Goal: Transaction & Acquisition: Purchase product/service

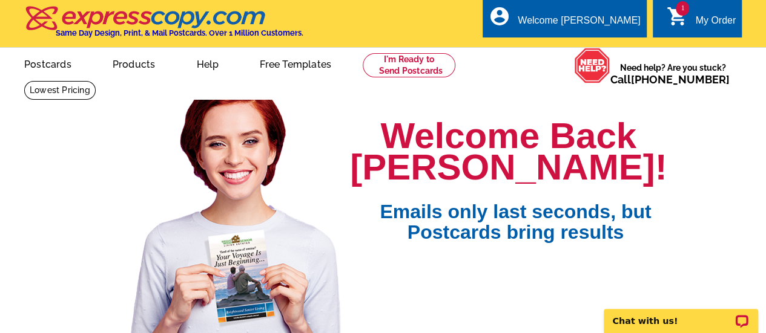
click at [709, 16] on div "My Order" at bounding box center [715, 23] width 41 height 17
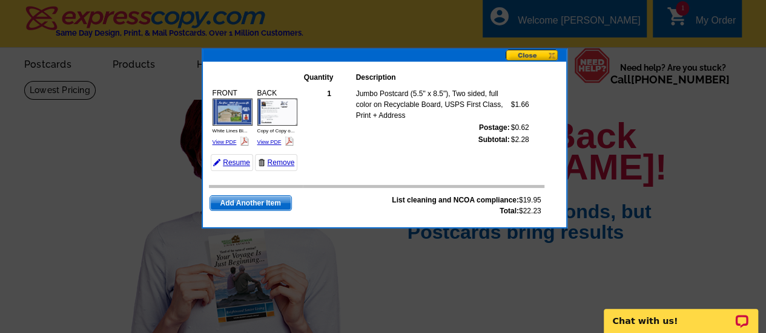
click at [275, 110] on img at bounding box center [277, 112] width 40 height 27
click at [278, 105] on img at bounding box center [277, 112] width 40 height 27
click at [267, 139] on link "View PDF" at bounding box center [269, 142] width 24 height 6
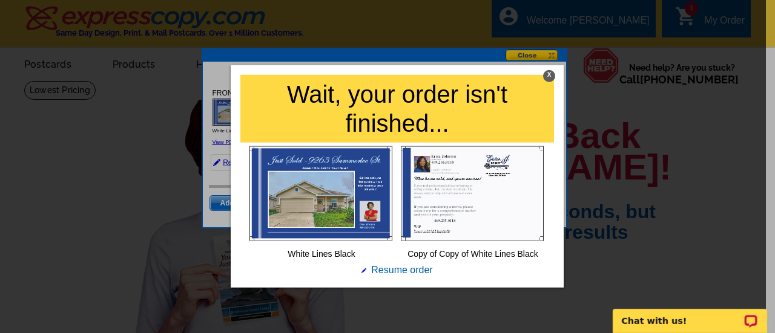
click at [548, 71] on div "X" at bounding box center [549, 76] width 12 height 12
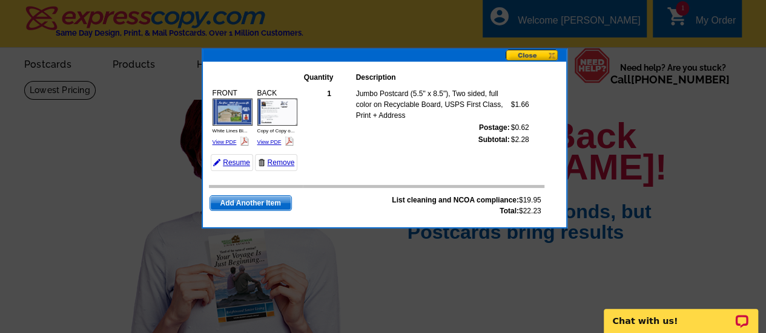
click at [523, 55] on button at bounding box center [535, 56] width 61 height 13
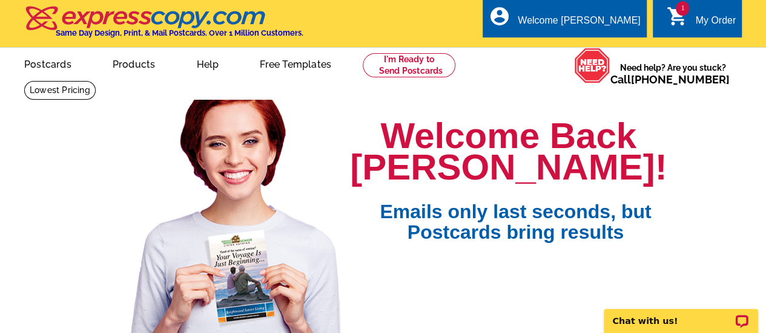
click at [692, 27] on link "1 shopping_cart My Order" at bounding box center [701, 20] width 70 height 15
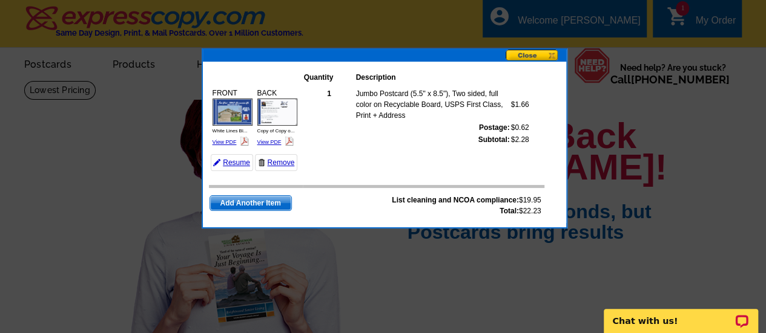
click at [528, 54] on button at bounding box center [535, 56] width 61 height 13
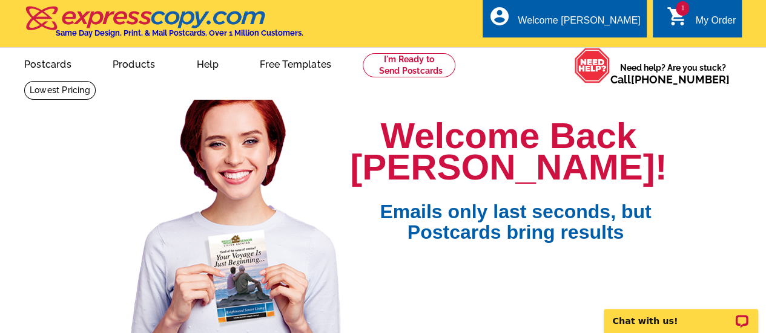
click at [693, 24] on link "1 shopping_cart My Order" at bounding box center [701, 20] width 70 height 15
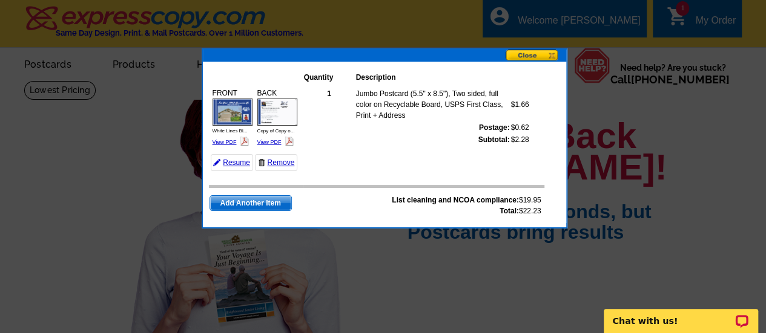
click at [529, 55] on button at bounding box center [535, 56] width 61 height 13
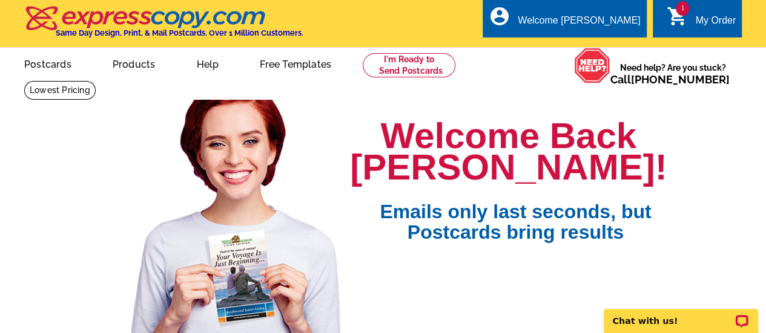
click at [683, 140] on div "Welcome Back Erica! Emails only last seconds, but Postcards bring results GET S…" at bounding box center [383, 242] width 726 height 305
click at [681, 24] on icon "shopping_cart" at bounding box center [677, 16] width 22 height 22
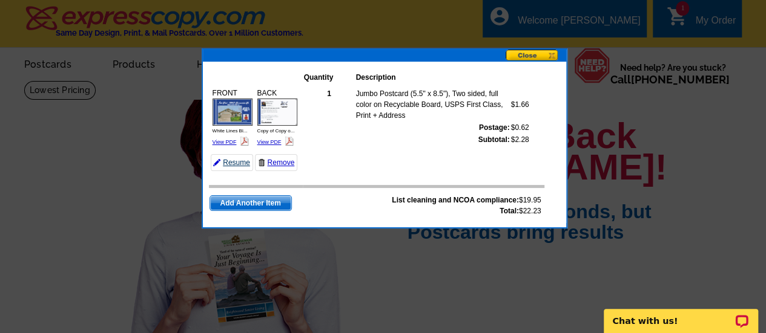
click at [233, 158] on link "Resume" at bounding box center [232, 162] width 42 height 17
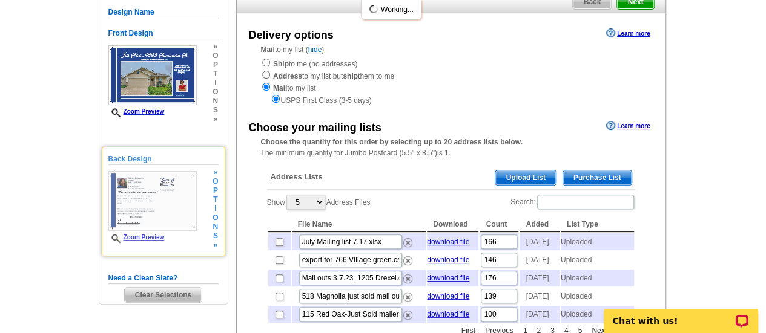
scroll to position [121, 0]
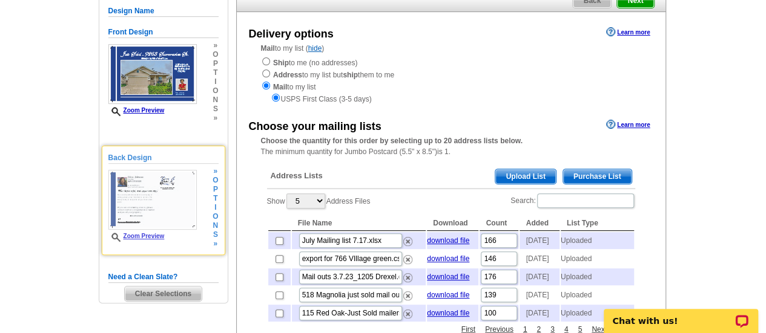
click at [151, 215] on img at bounding box center [152, 200] width 88 height 60
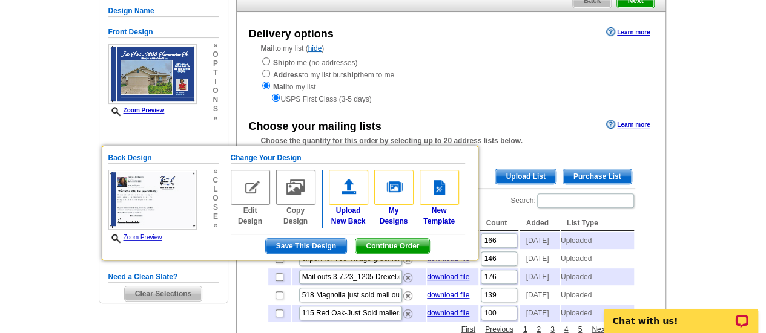
click at [257, 192] on img at bounding box center [250, 187] width 39 height 35
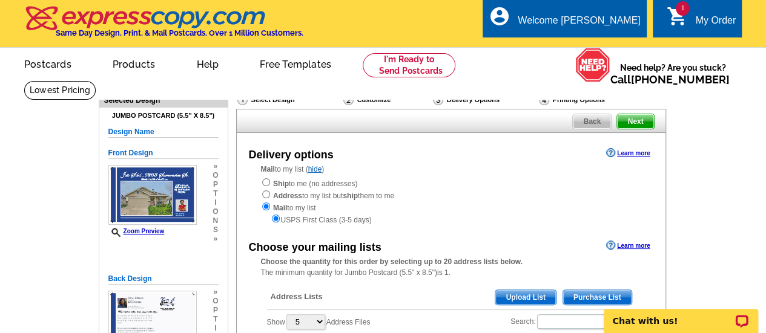
scroll to position [61, 0]
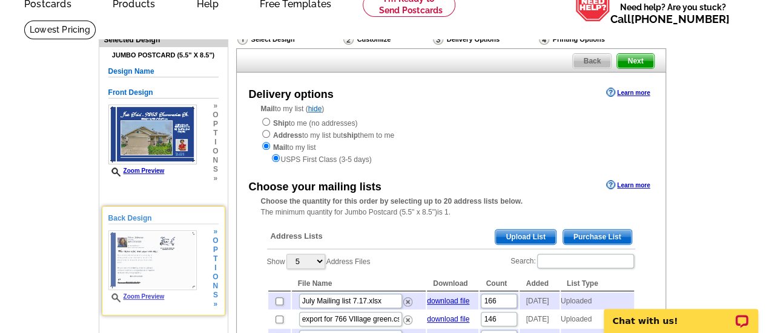
click at [214, 241] on span "o" at bounding box center [214, 241] width 5 height 9
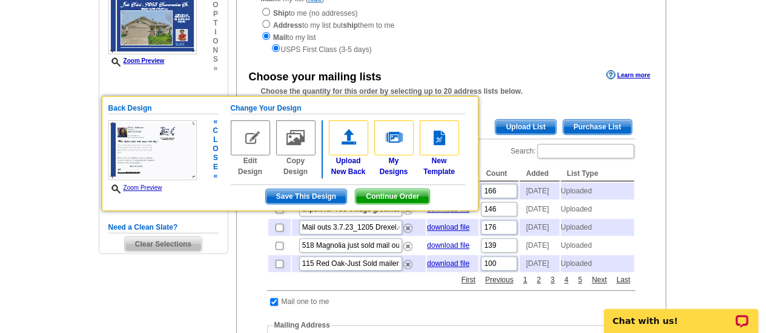
scroll to position [182, 0]
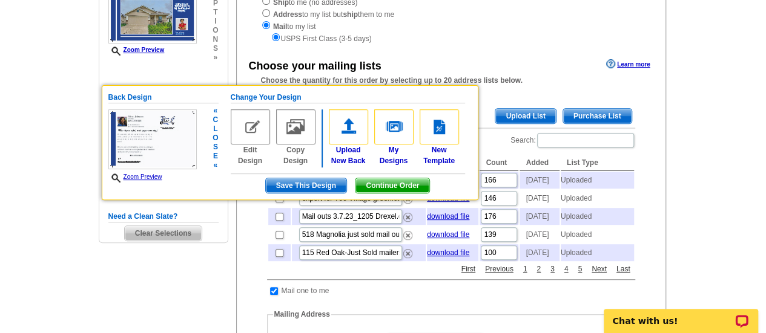
click at [386, 185] on span "Continue Order" at bounding box center [392, 186] width 74 height 15
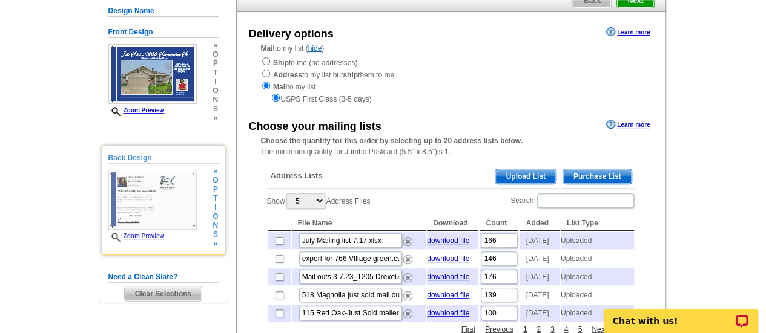
click at [188, 193] on img at bounding box center [152, 200] width 88 height 60
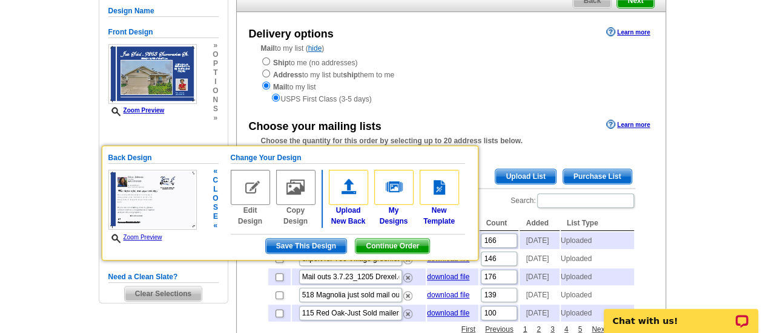
click at [253, 157] on h5 "Change Your Design" at bounding box center [348, 158] width 234 height 11
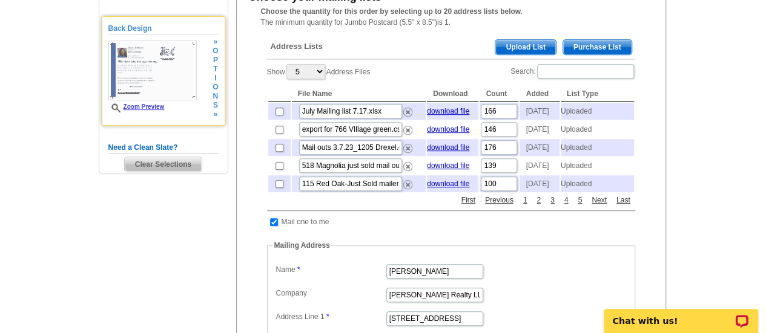
scroll to position [242, 0]
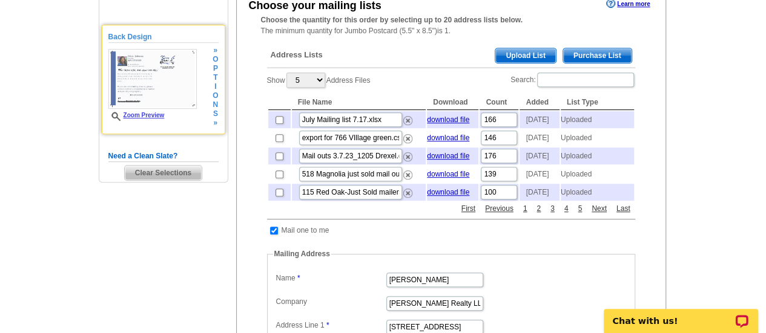
click at [178, 73] on img at bounding box center [152, 79] width 88 height 60
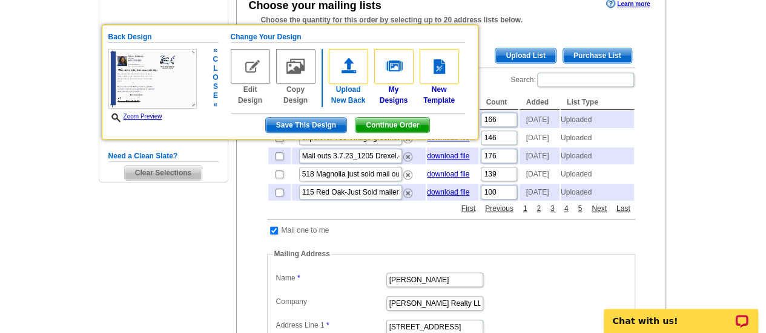
click at [348, 71] on img at bounding box center [348, 66] width 39 height 35
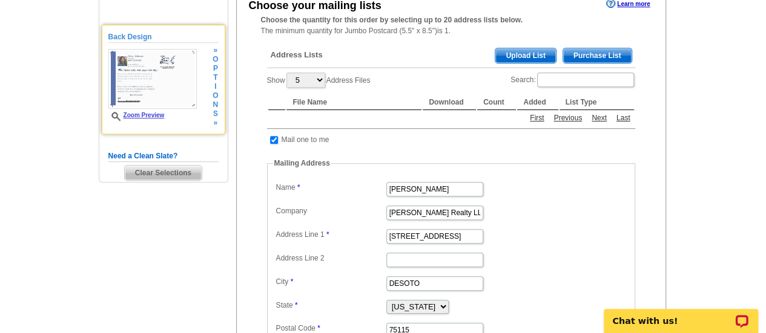
click at [217, 88] on span "i" at bounding box center [214, 86] width 5 height 9
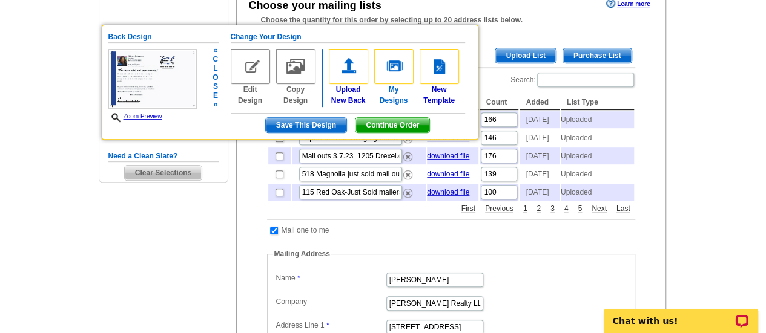
click at [392, 62] on img at bounding box center [393, 66] width 39 height 35
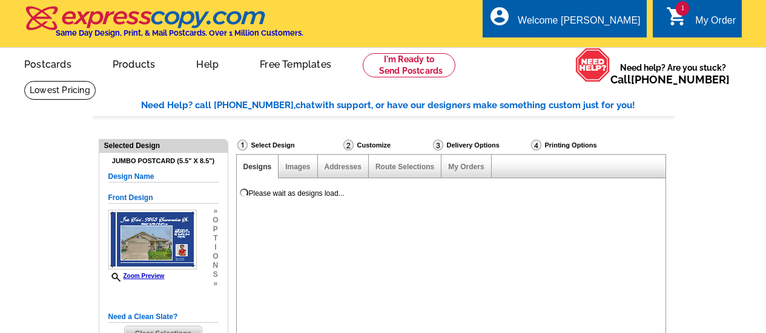
select select "1"
select select "2"
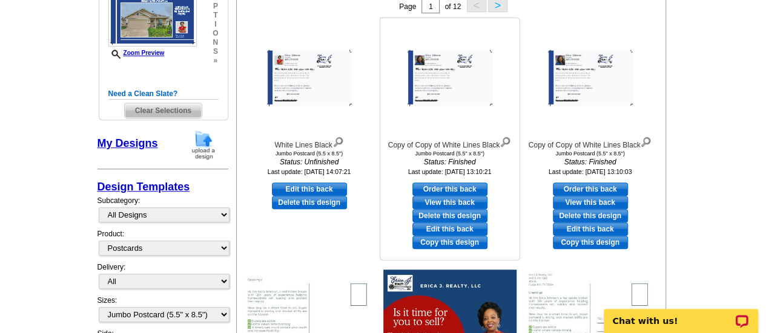
scroll to position [242, 0]
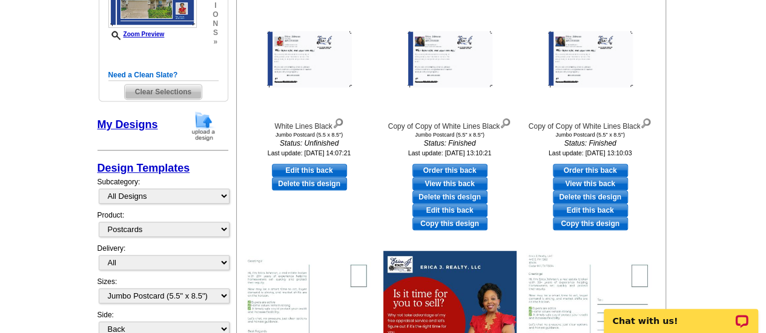
click at [445, 211] on link "Edit this back" at bounding box center [449, 210] width 75 height 13
select select "front"
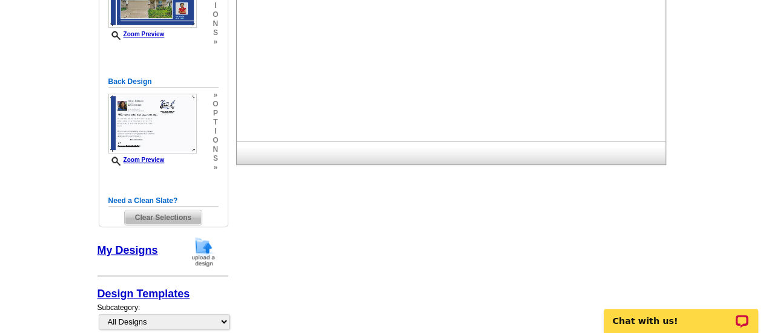
scroll to position [0, 0]
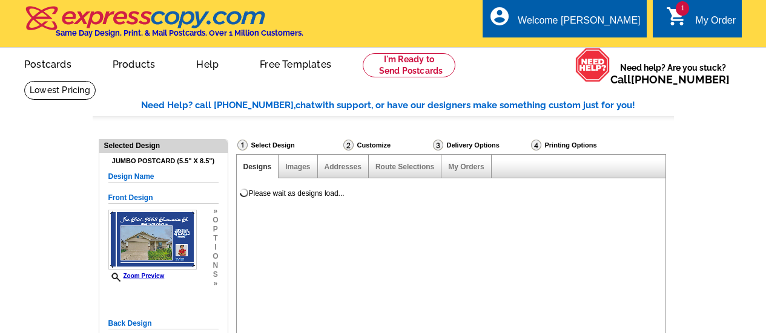
select select "1"
select select "2"
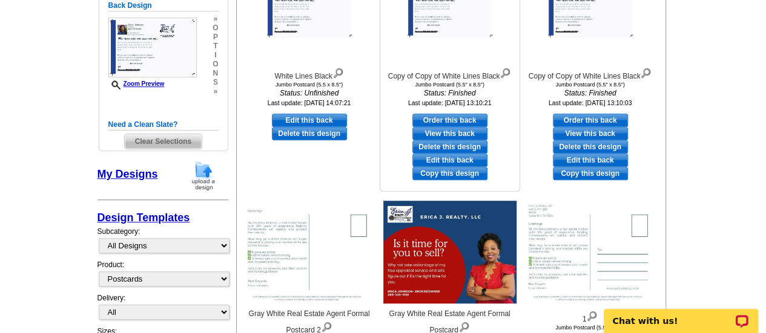
scroll to position [258, 0]
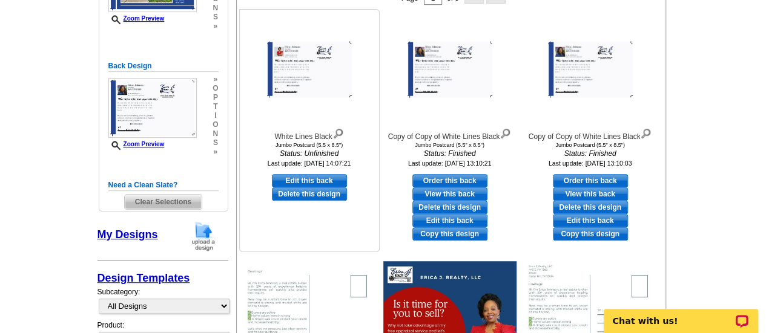
click at [318, 185] on link "Edit this back" at bounding box center [309, 180] width 75 height 13
select select "front"
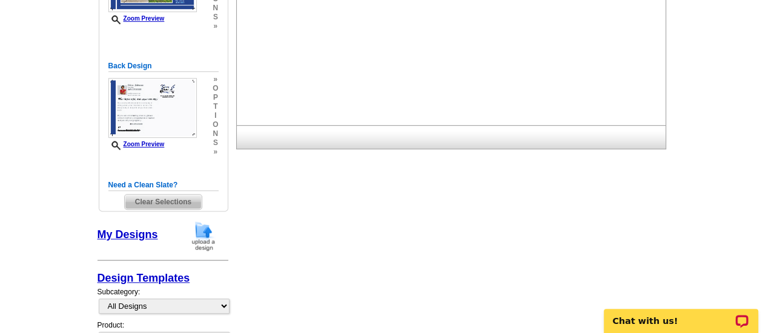
scroll to position [0, 0]
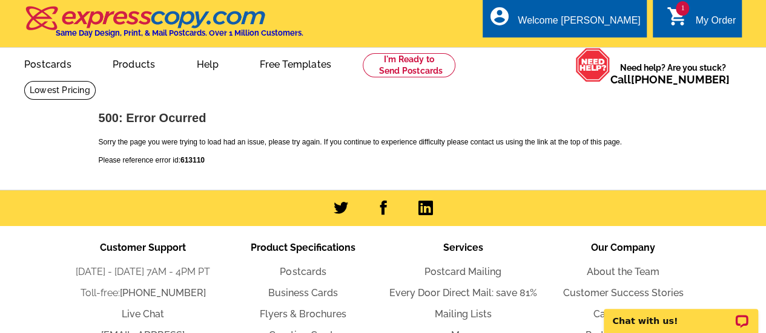
click at [681, 28] on div "1 shopping_cart My Order" at bounding box center [696, 18] width 89 height 38
click at [714, 24] on div "My Order" at bounding box center [715, 23] width 41 height 17
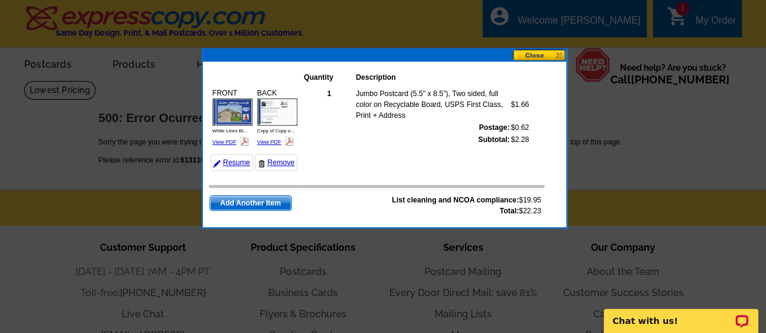
click at [533, 55] on button at bounding box center [539, 55] width 53 height 11
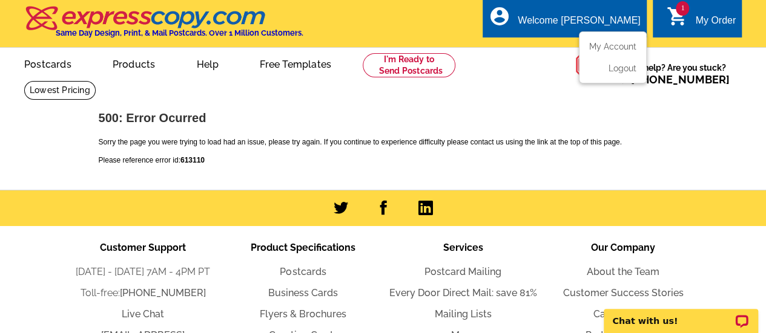
click at [581, 11] on div "account_circle Welcome Erica My Account Logout" at bounding box center [563, 18] width 163 height 38
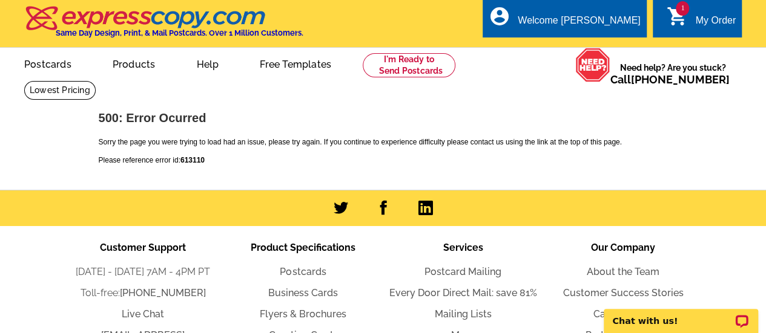
click at [684, 19] on icon "shopping_cart" at bounding box center [677, 16] width 22 height 22
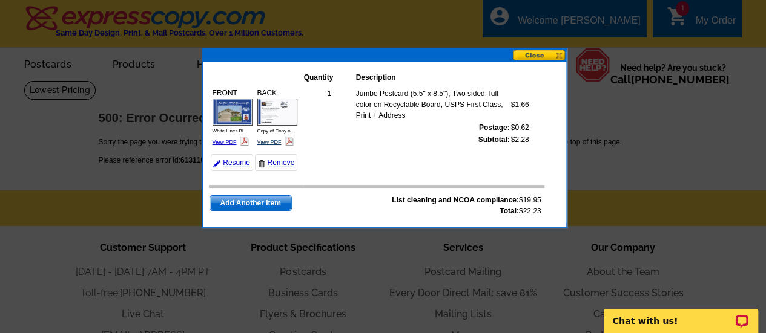
click at [266, 140] on link "View PDF" at bounding box center [269, 142] width 24 height 6
click at [541, 54] on button at bounding box center [539, 55] width 53 height 11
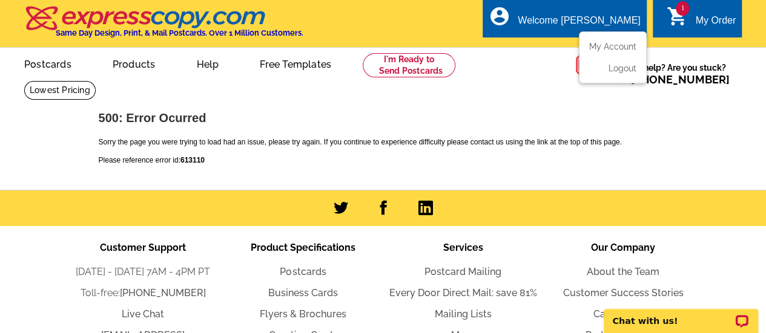
click at [609, 25] on div "Welcome [PERSON_NAME]" at bounding box center [578, 23] width 122 height 17
click at [608, 47] on link "My Account" at bounding box center [610, 46] width 52 height 11
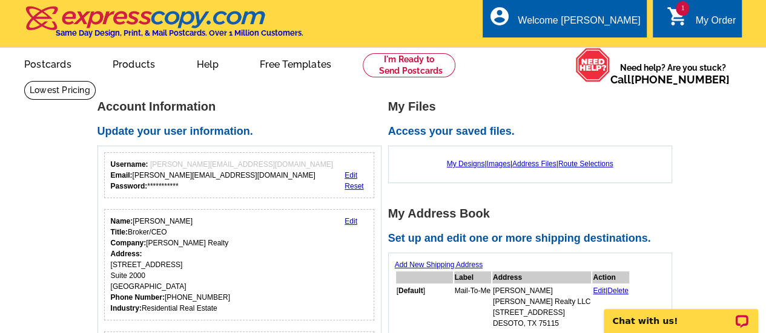
click at [468, 169] on div "My Designs | Images | Address Files | Route Selections" at bounding box center [530, 164] width 271 height 23
click at [463, 166] on link "My Designs" at bounding box center [466, 164] width 38 height 8
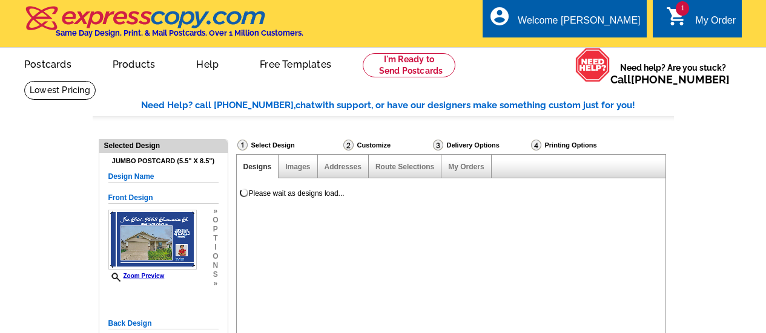
select select "1"
select select "2"
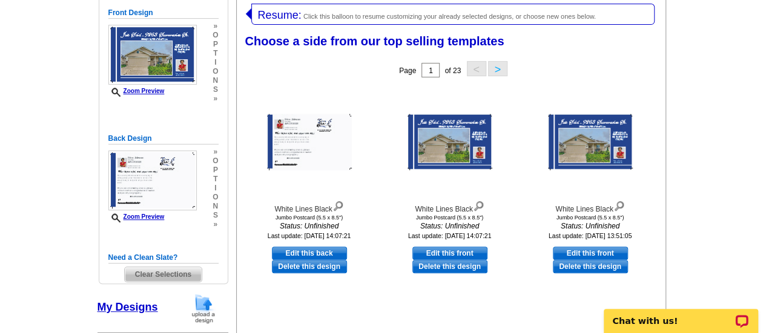
scroll to position [182, 0]
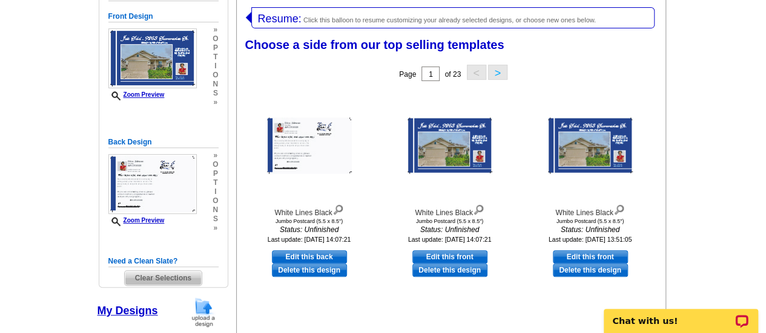
click at [281, 18] on span "Resume:" at bounding box center [280, 19] width 44 height 12
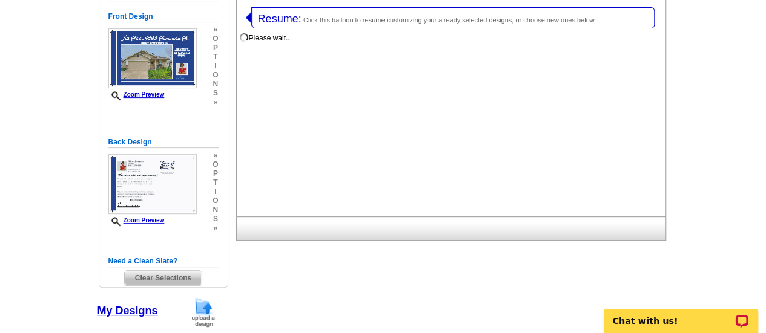
scroll to position [0, 0]
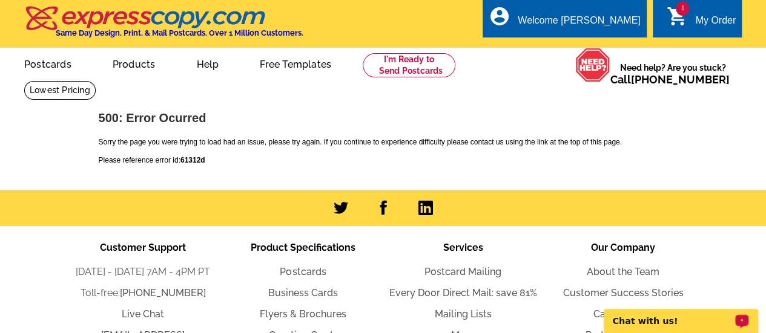
click at [637, 326] on p "Chat with us!" at bounding box center [672, 322] width 120 height 10
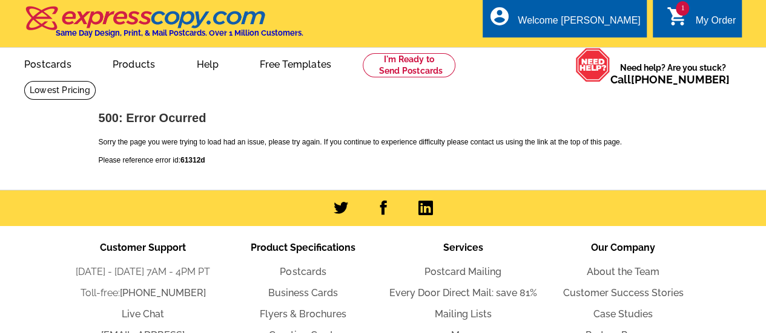
drag, startPoint x: 405, startPoint y: 27, endPoint x: 413, endPoint y: 26, distance: 8.6
click at [405, 27] on div "local_phone Same Day Design, Print, & Mail Postcards. Over 1 Million Customers.…" at bounding box center [382, 24] width 717 height 45
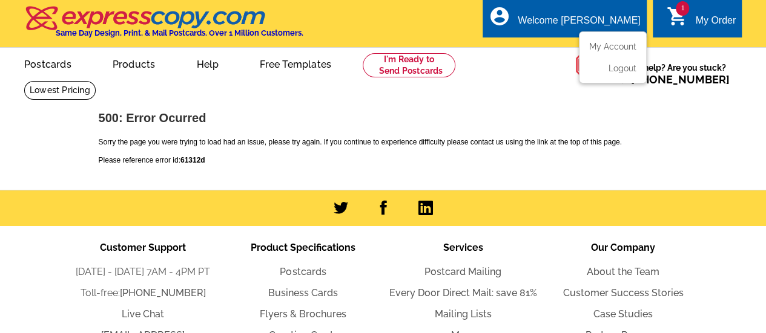
click at [623, 22] on div "Welcome [PERSON_NAME]" at bounding box center [578, 23] width 122 height 17
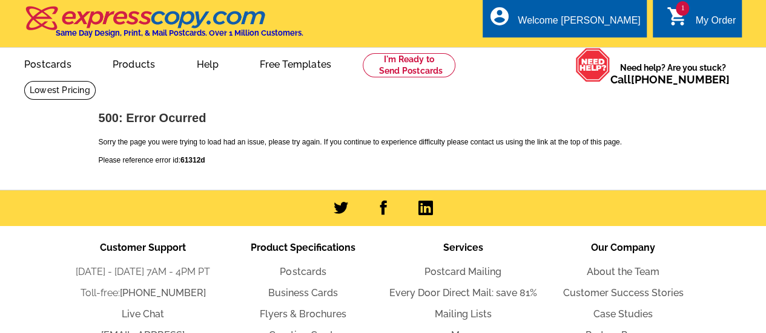
click at [760, 34] on div "local_phone Same Day Design, Print, & Mail Postcards. Over 1 Million Customers.…" at bounding box center [383, 24] width 766 height 45
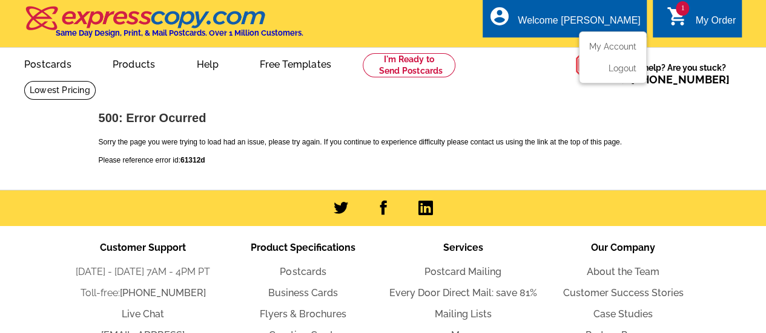
click at [606, 36] on ul "My Account Logout" at bounding box center [613, 57] width 68 height 52
click at [616, 51] on link "My Account" at bounding box center [610, 46] width 52 height 11
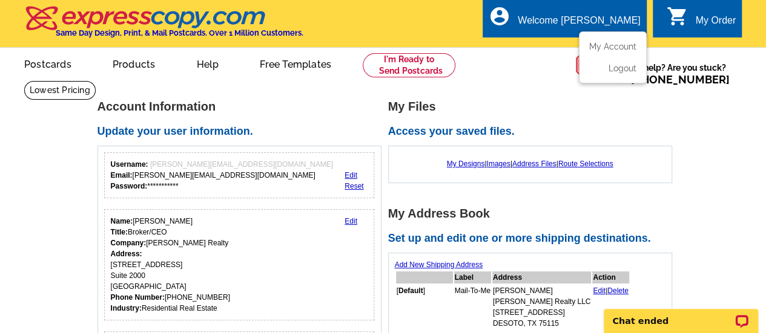
click at [611, 26] on div "Welcome [PERSON_NAME]" at bounding box center [578, 23] width 122 height 17
click at [618, 66] on link "Logout" at bounding box center [620, 68] width 31 height 11
